Goal: Task Accomplishment & Management: Manage account settings

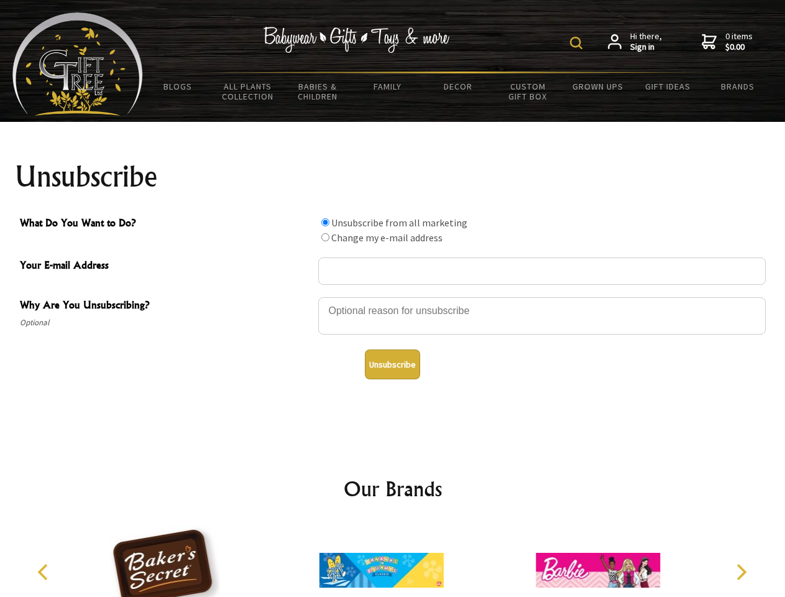
click at [578, 43] on img at bounding box center [576, 43] width 12 height 12
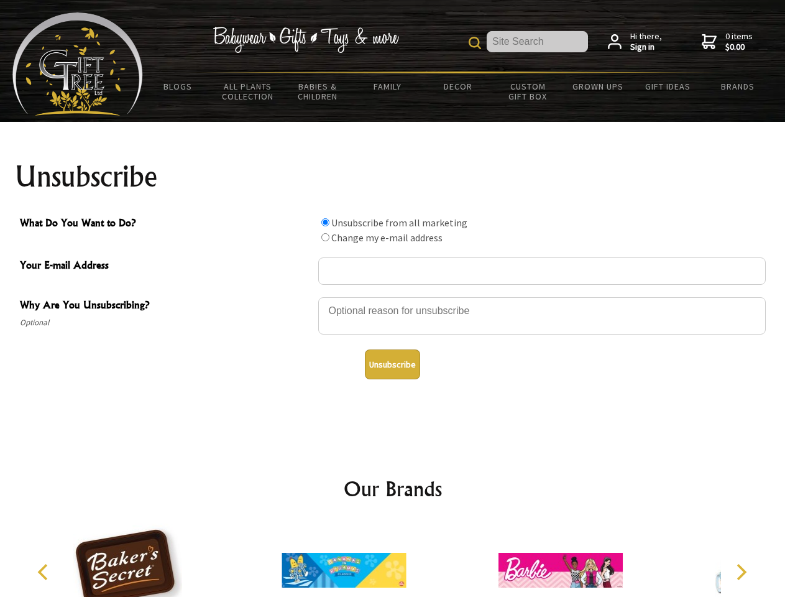
click at [393, 297] on div at bounding box center [542, 318] width 448 height 44
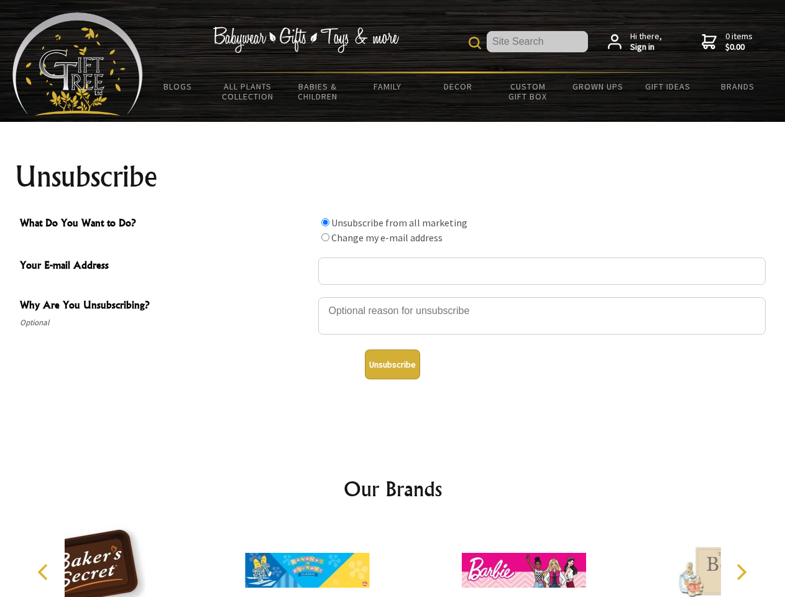
click at [325, 222] on input "What Do You Want to Do?" at bounding box center [325, 222] width 8 height 8
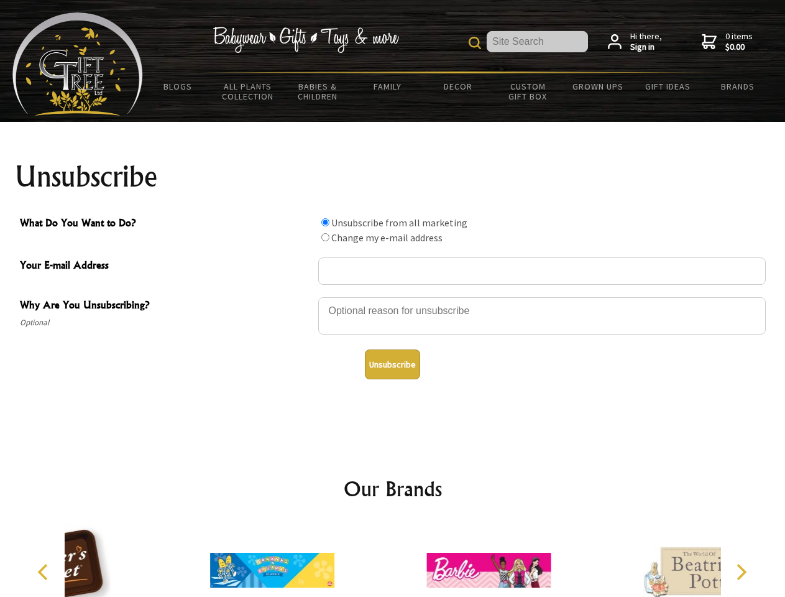
click at [325, 237] on input "What Do You Want to Do?" at bounding box center [325, 237] width 8 height 8
radio input "true"
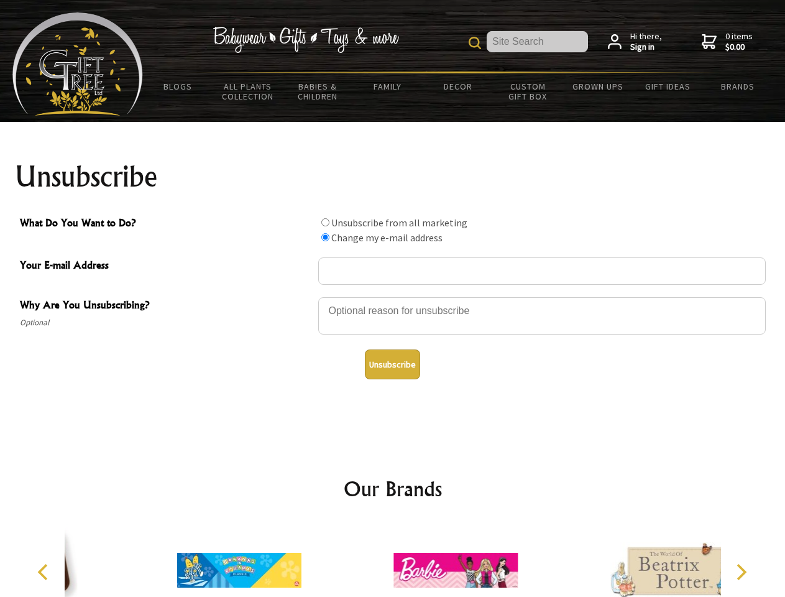
click at [392, 364] on button "Unsubscribe" at bounding box center [392, 364] width 55 height 30
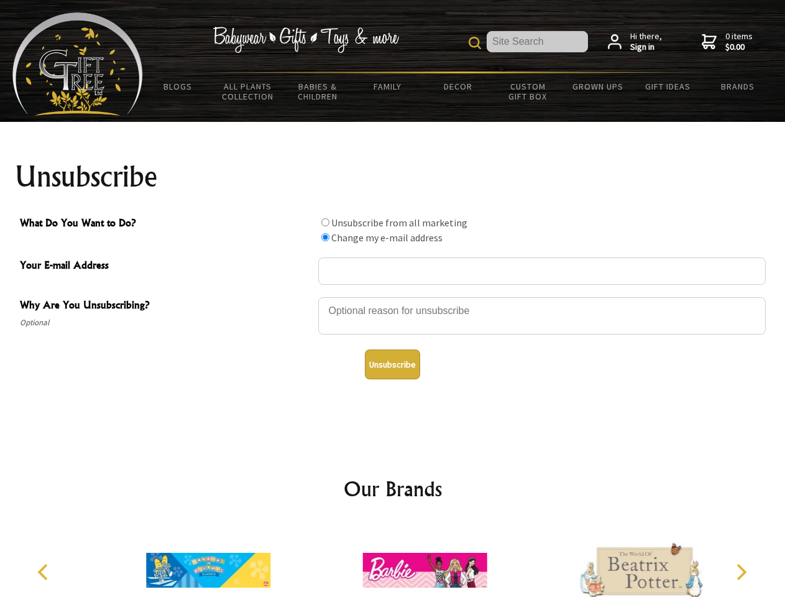
click at [45, 572] on icon "Previous" at bounding box center [44, 572] width 16 height 16
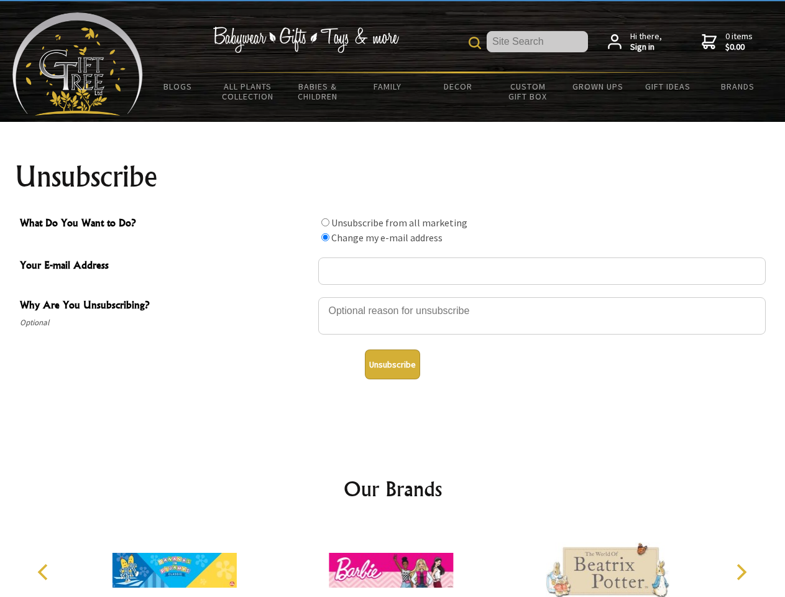
click at [741, 572] on icon "Next" at bounding box center [740, 572] width 16 height 16
